Goal: Book appointment/travel/reservation

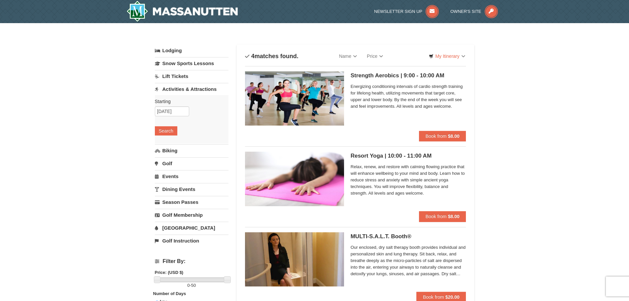
click at [302, 176] on img at bounding box center [294, 178] width 99 height 54
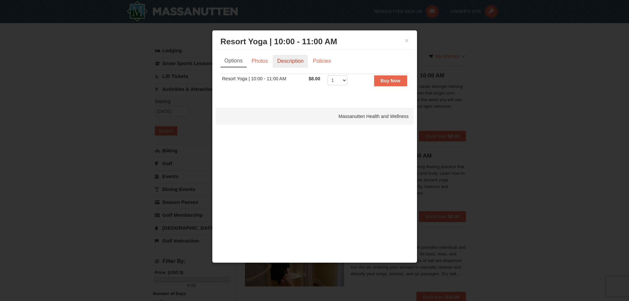
click at [285, 65] on link "Description" at bounding box center [290, 61] width 35 height 13
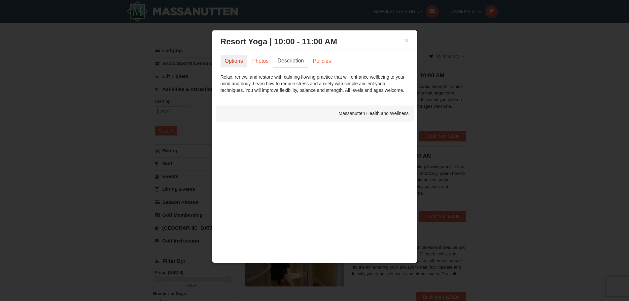
click at [220, 62] on link "Options" at bounding box center [233, 61] width 27 height 13
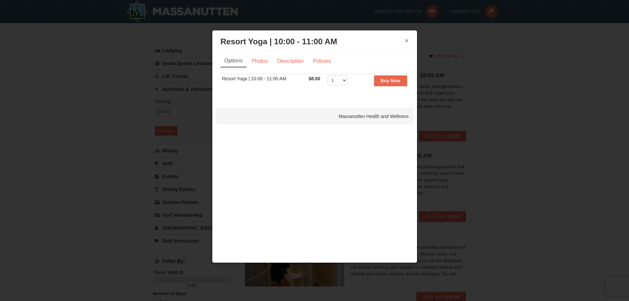
click at [405, 41] on button "×" at bounding box center [406, 40] width 4 height 7
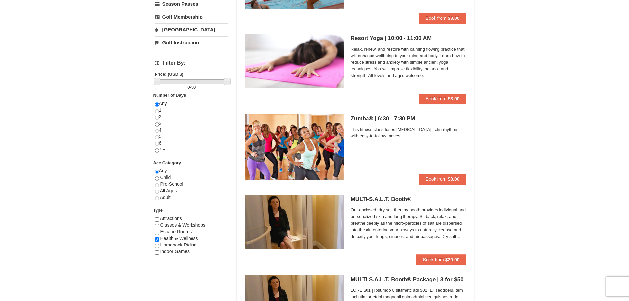
scroll to position [165, 0]
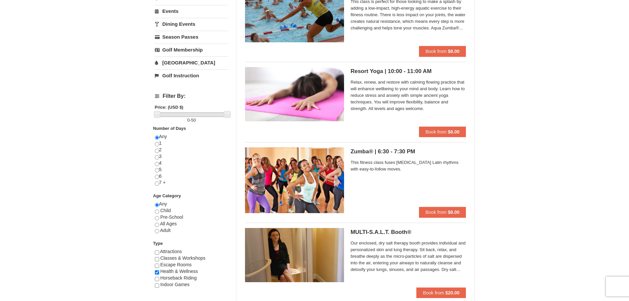
click at [317, 107] on img at bounding box center [294, 94] width 99 height 54
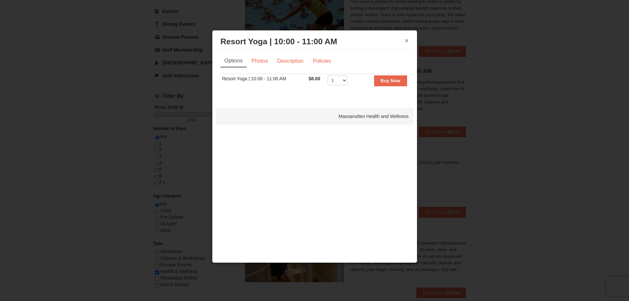
click at [404, 40] on button "×" at bounding box center [406, 40] width 4 height 7
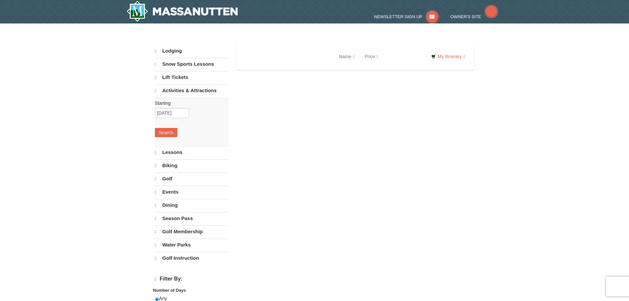
select select "10"
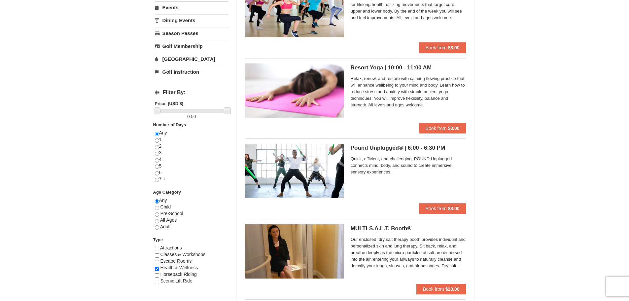
scroll to position [264, 0]
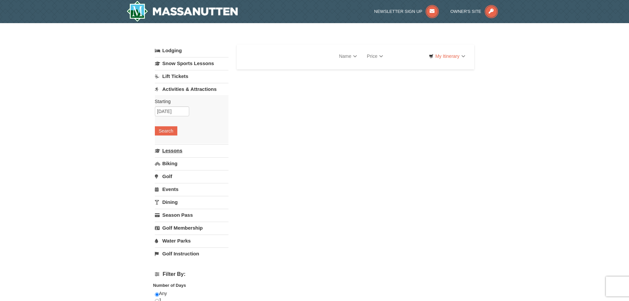
select select "10"
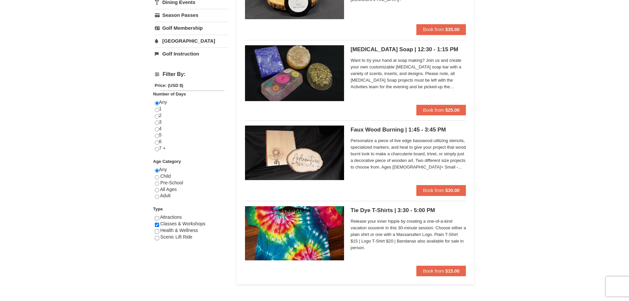
scroll to position [198, 0]
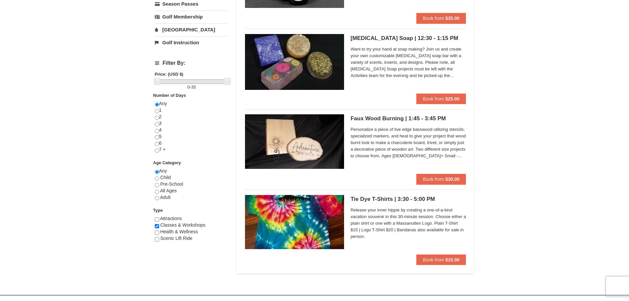
click at [315, 229] on img at bounding box center [294, 222] width 99 height 54
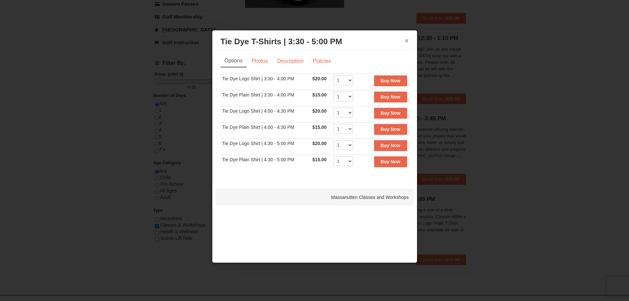
click at [406, 40] on button "×" at bounding box center [406, 40] width 4 height 7
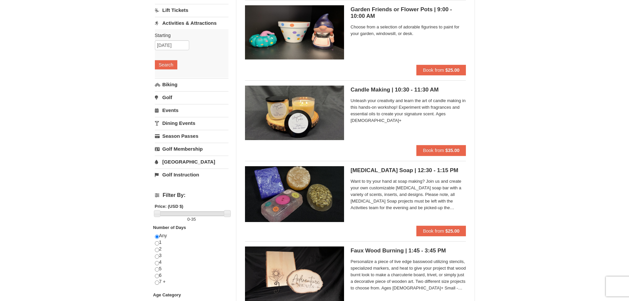
scroll to position [0, 0]
